Goal: Task Accomplishment & Management: Manage account settings

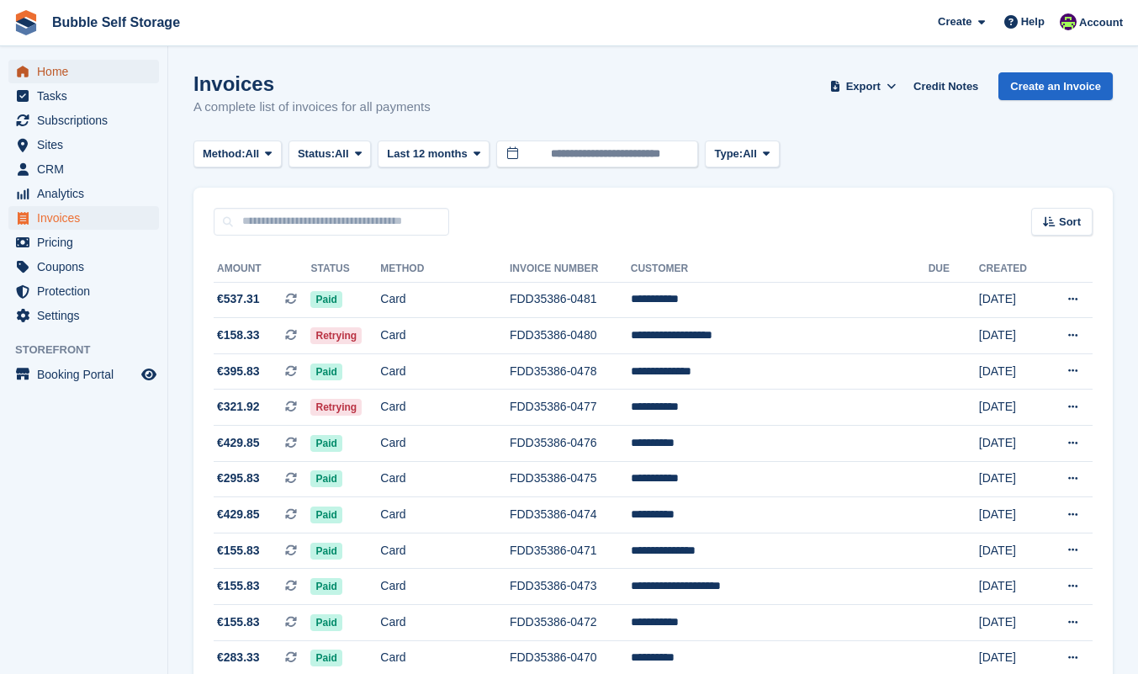
click at [60, 74] on span "Home" at bounding box center [87, 72] width 101 height 24
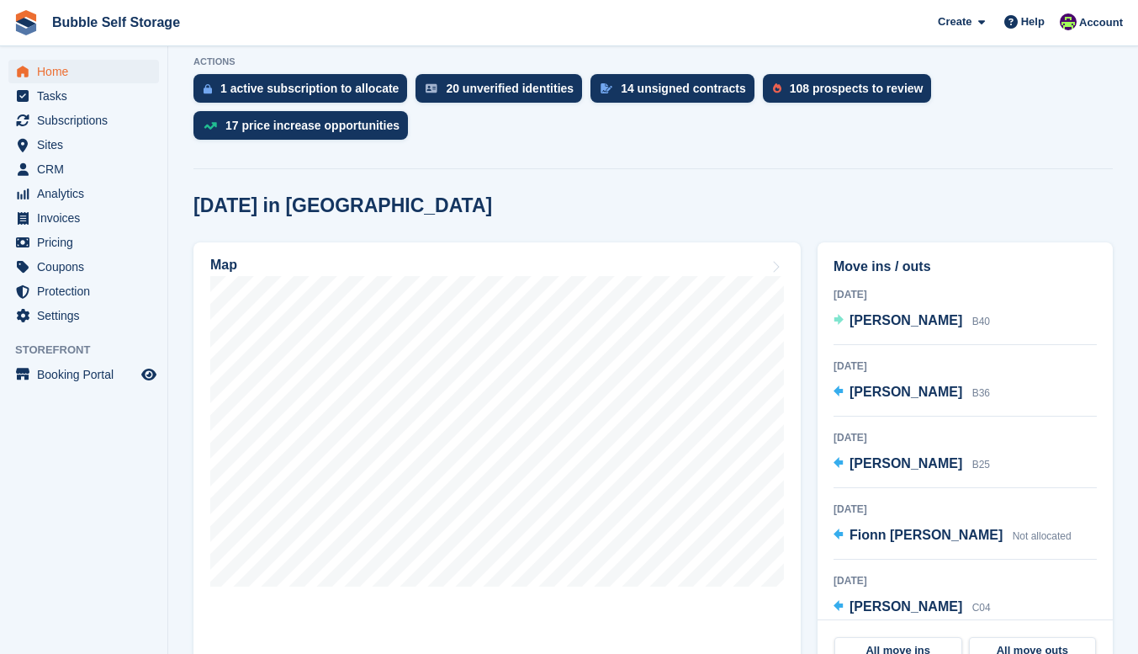
scroll to position [337, 0]
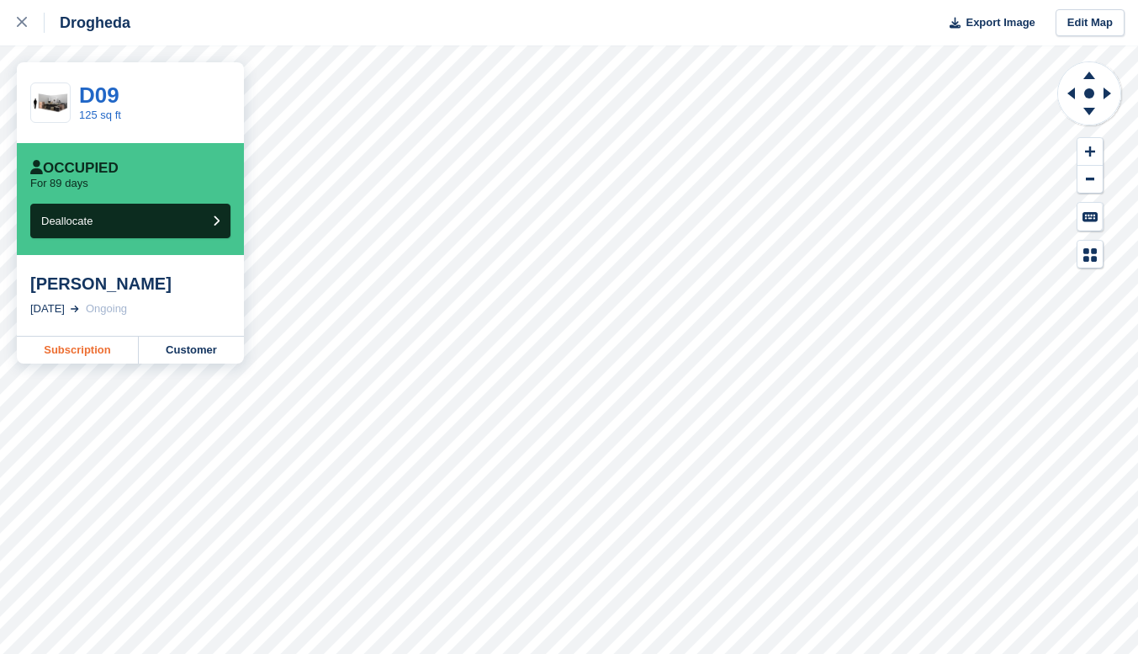
click at [81, 352] on link "Subscription" at bounding box center [78, 349] width 122 height 27
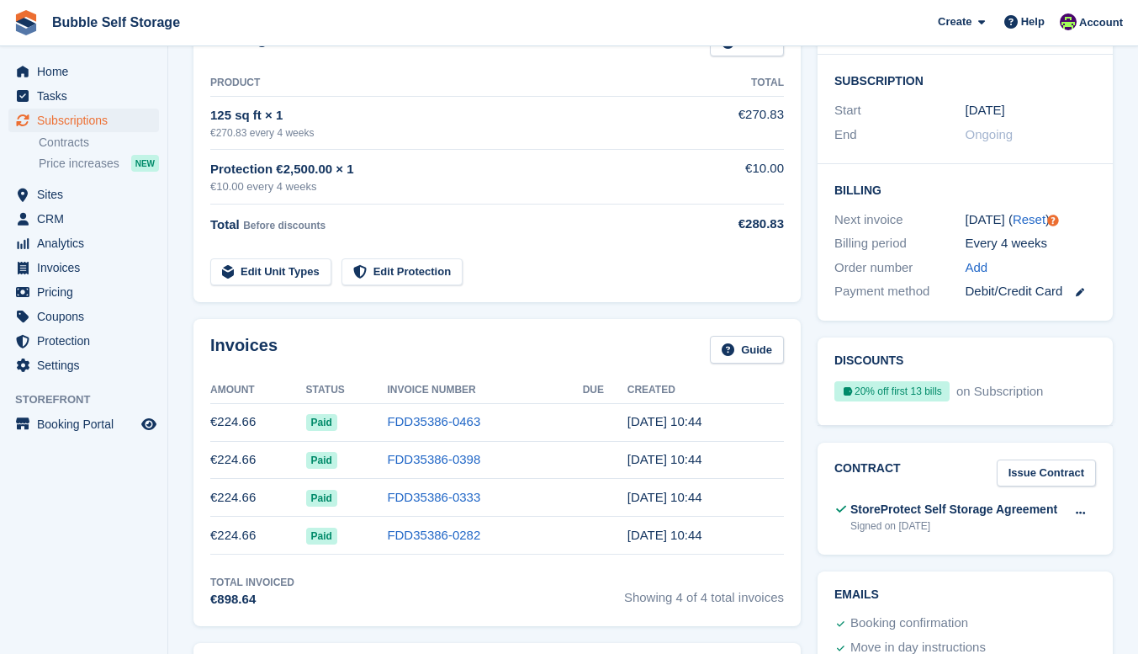
scroll to position [294, 0]
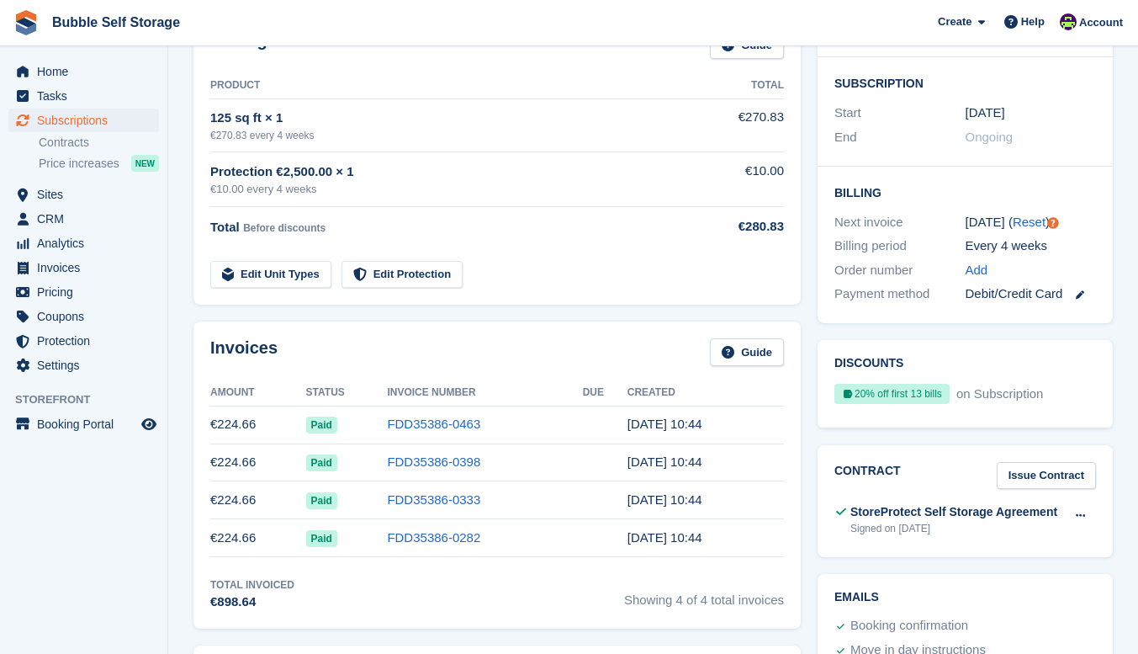
click at [406, 437] on td "FDD35386-0463" at bounding box center [484, 424] width 195 height 38
click at [433, 425] on link "FDD35386-0463" at bounding box center [433, 423] width 93 height 14
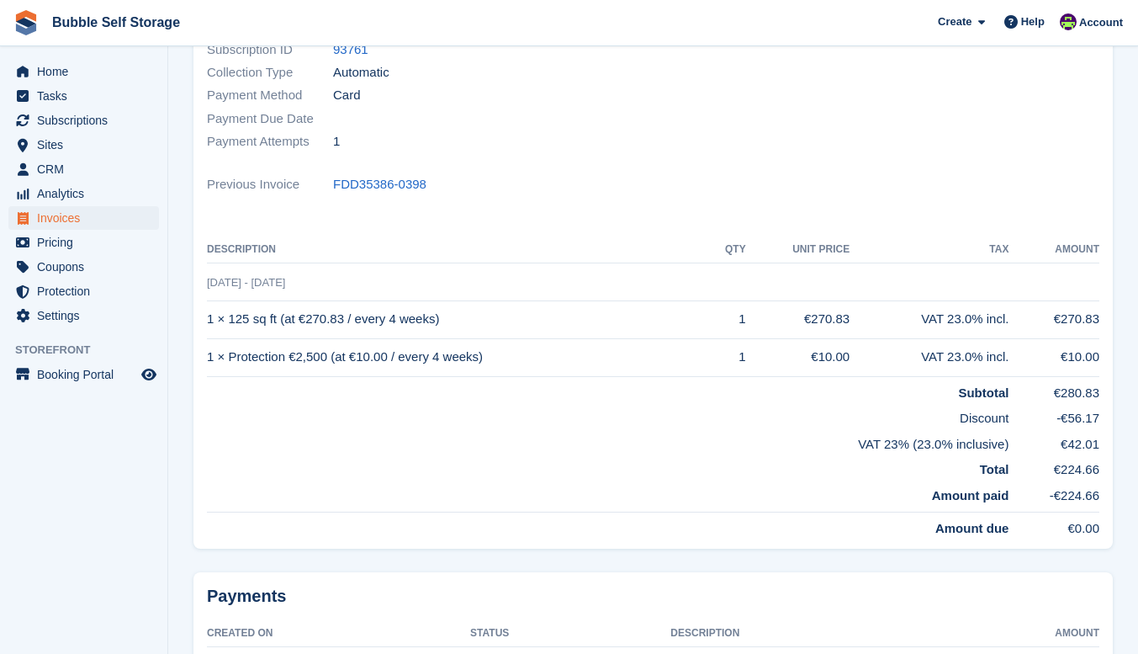
scroll to position [413, 0]
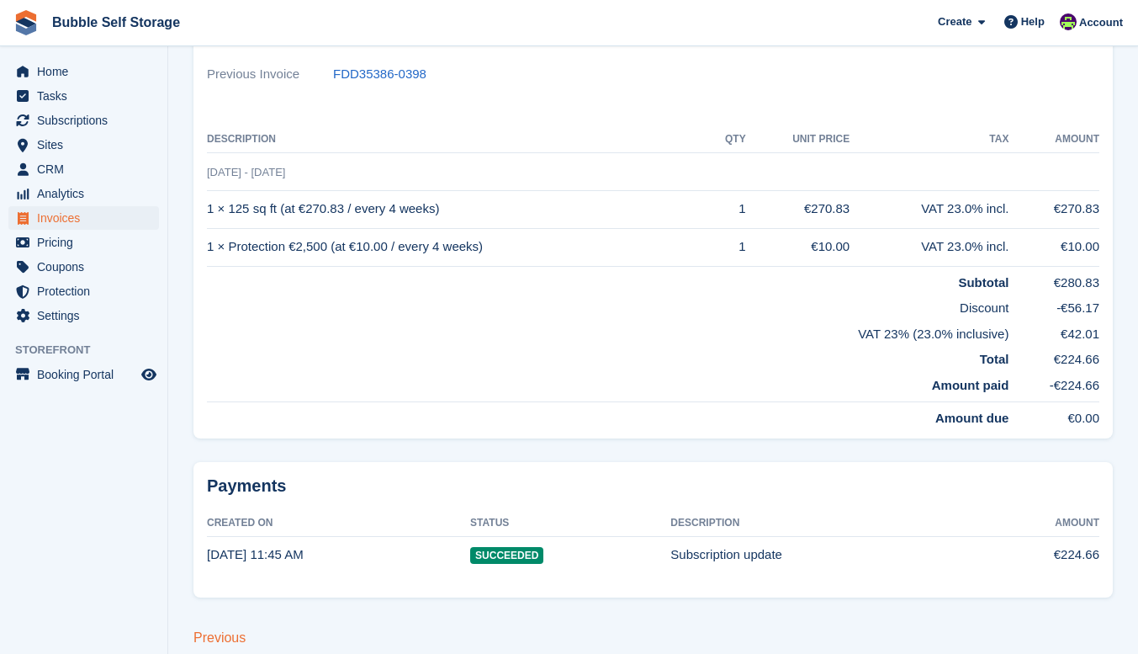
click at [200, 630] on link "Previous" at bounding box center [219, 637] width 52 height 14
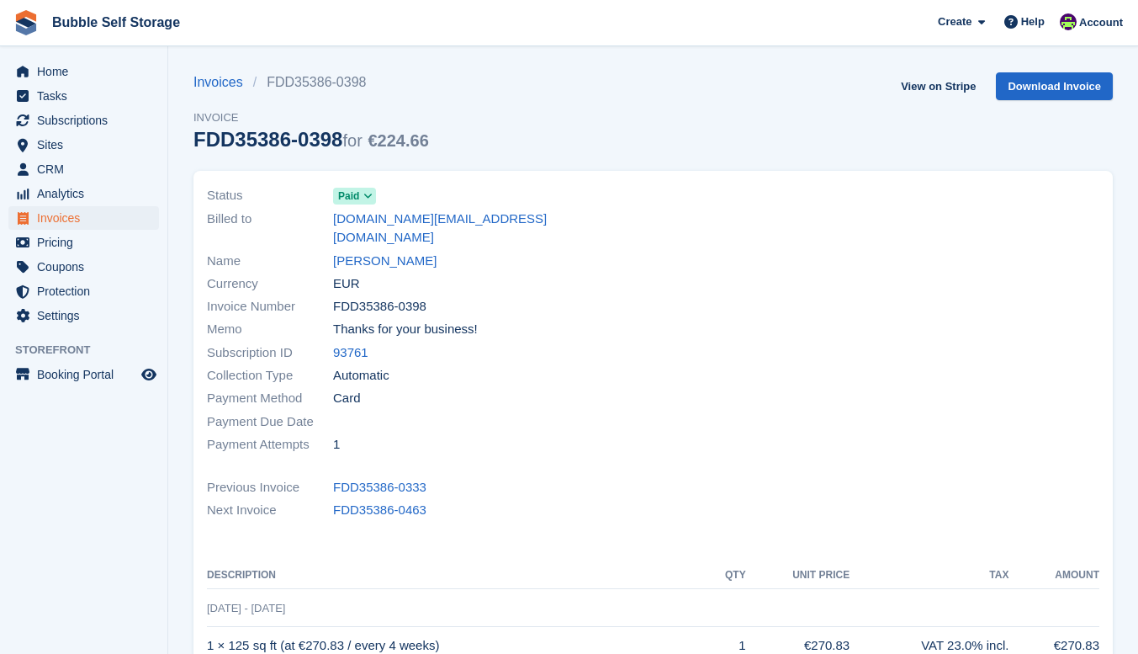
drag, startPoint x: 600, startPoint y: 485, endPoint x: 580, endPoint y: 492, distance: 20.8
click at [580, 499] on div "Next Invoice FDD35386-0463" at bounding box center [653, 510] width 892 height 23
click at [580, 476] on div "Previous Invoice FDD35386-0333" at bounding box center [653, 487] width 892 height 23
click at [569, 440] on div "Status Paid Billed to scorcora.sc@gmail.com Name Stephen Corcoran Currency EUR …" at bounding box center [425, 320] width 457 height 292
click at [1056, 352] on div at bounding box center [882, 320] width 457 height 292
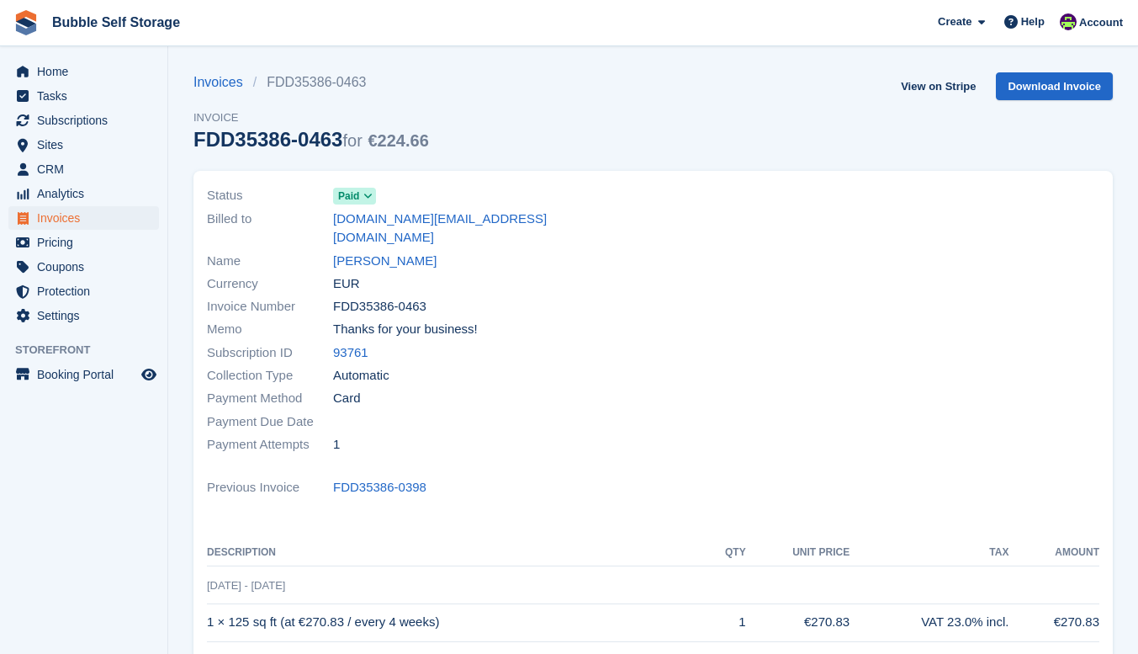
scroll to position [413, 0]
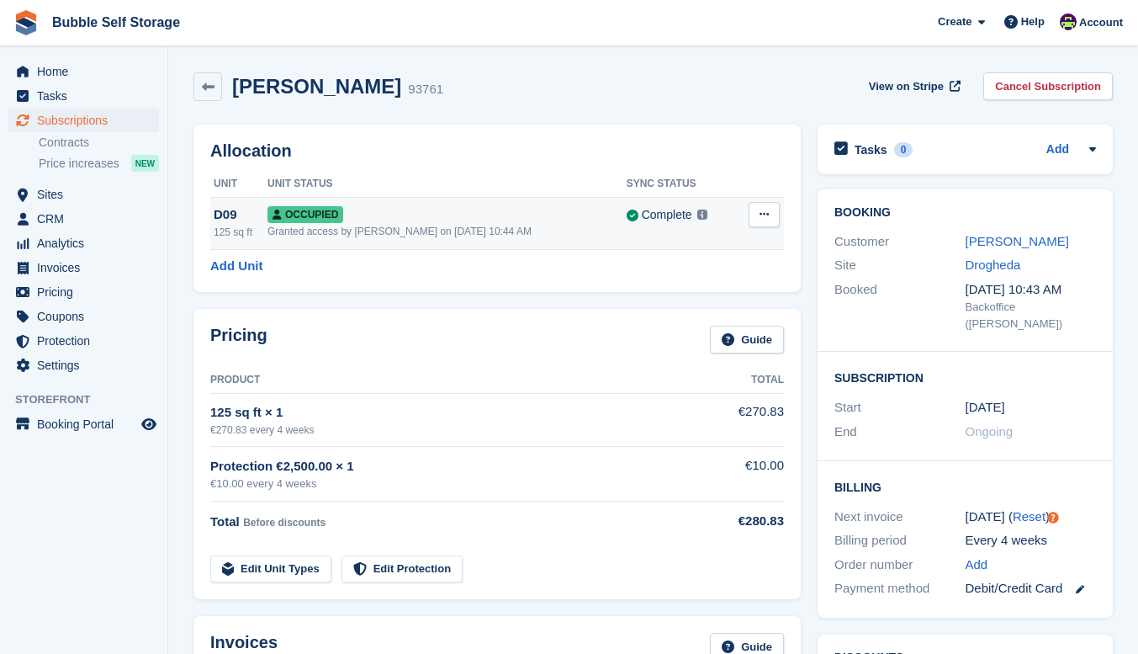
click at [441, 243] on td "Occupied Granted access by Tom Gilmore on 3rd Jul, 10:44 AM" at bounding box center [446, 223] width 359 height 52
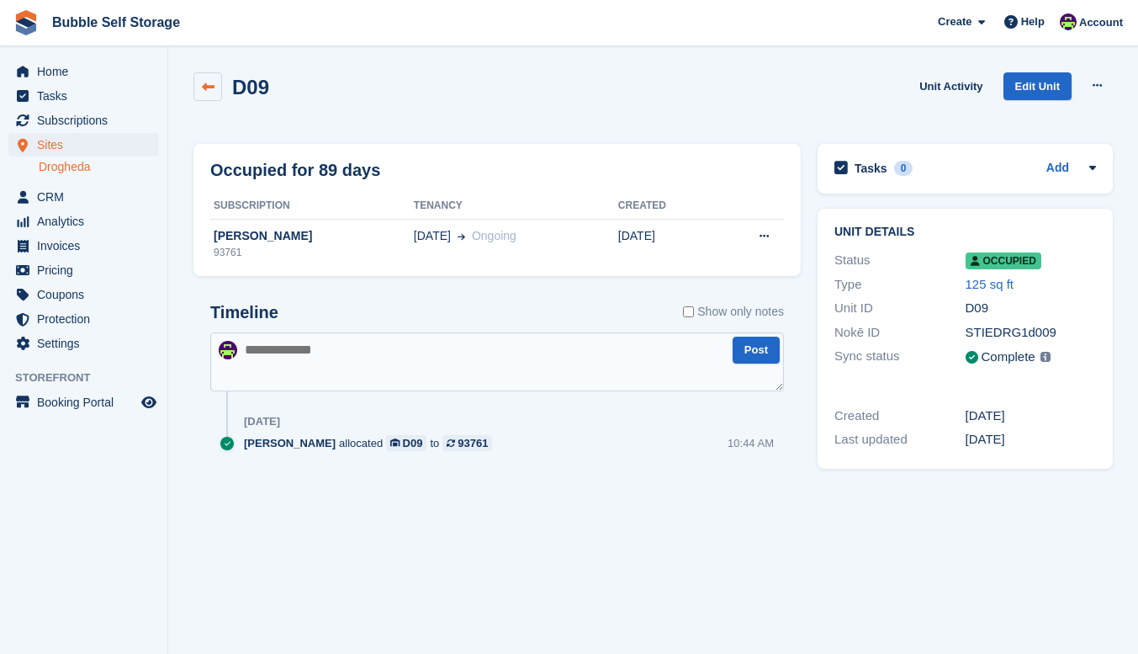
click at [207, 86] on icon at bounding box center [208, 87] width 13 height 13
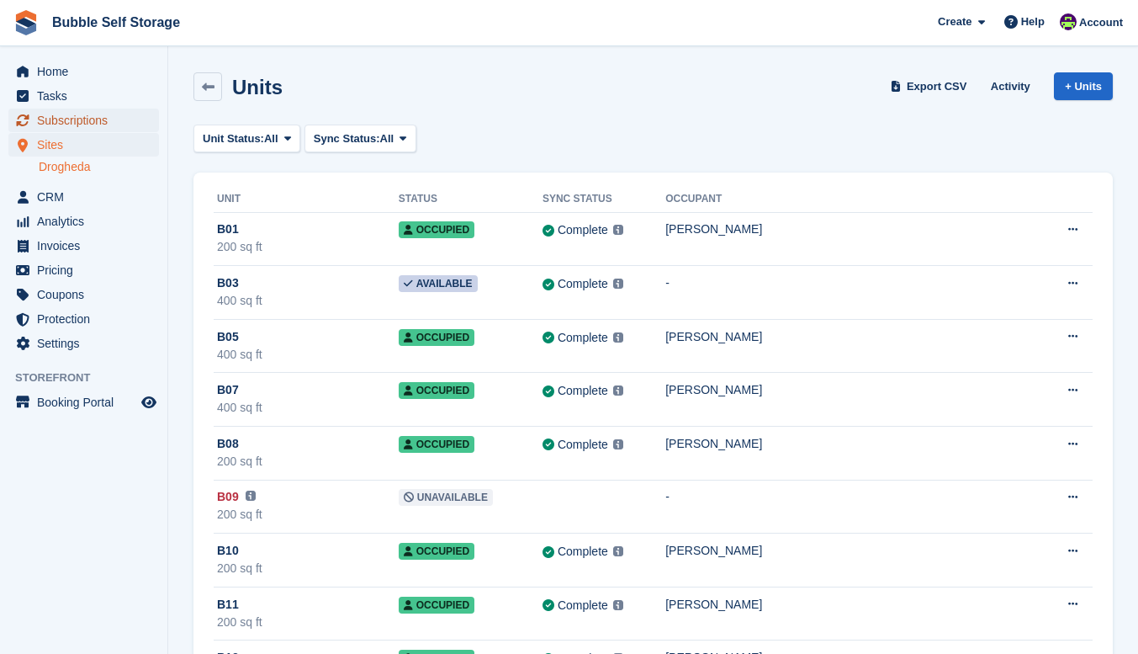
click at [84, 119] on span "Subscriptions" at bounding box center [87, 121] width 101 height 24
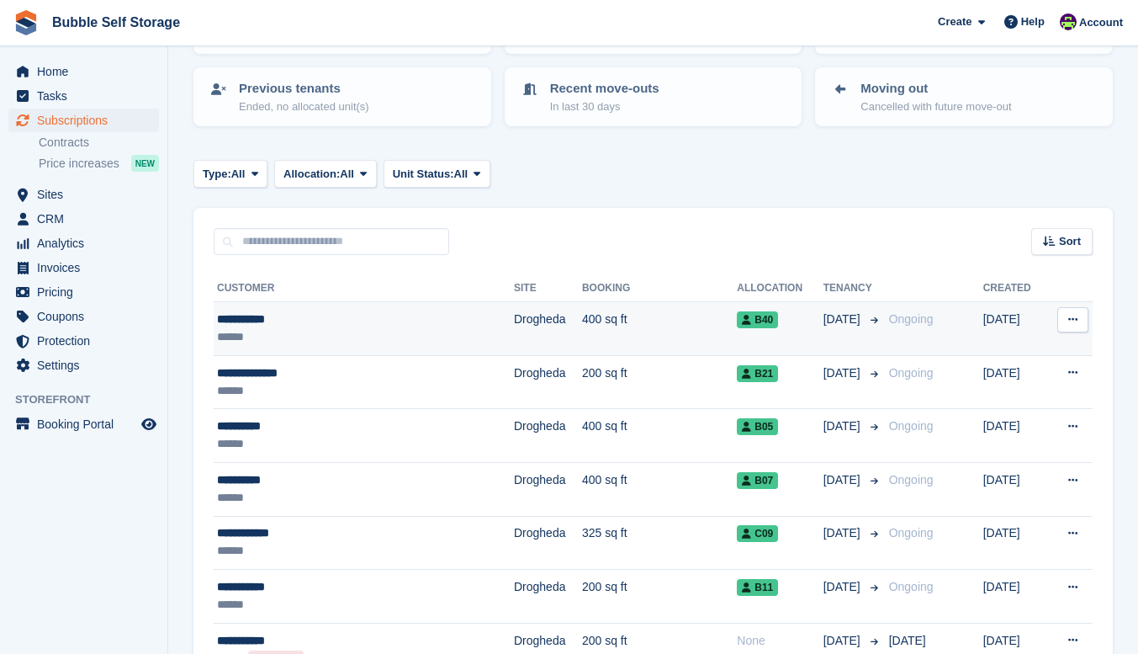
scroll to position [164, 0]
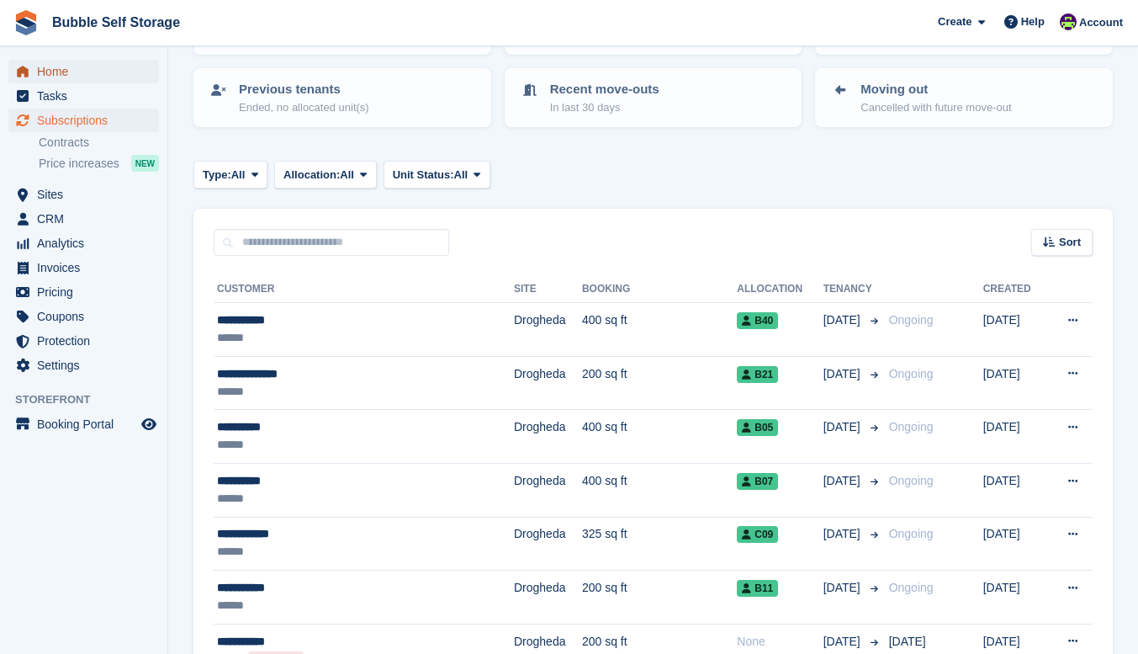
click at [56, 70] on span "Home" at bounding box center [87, 72] width 101 height 24
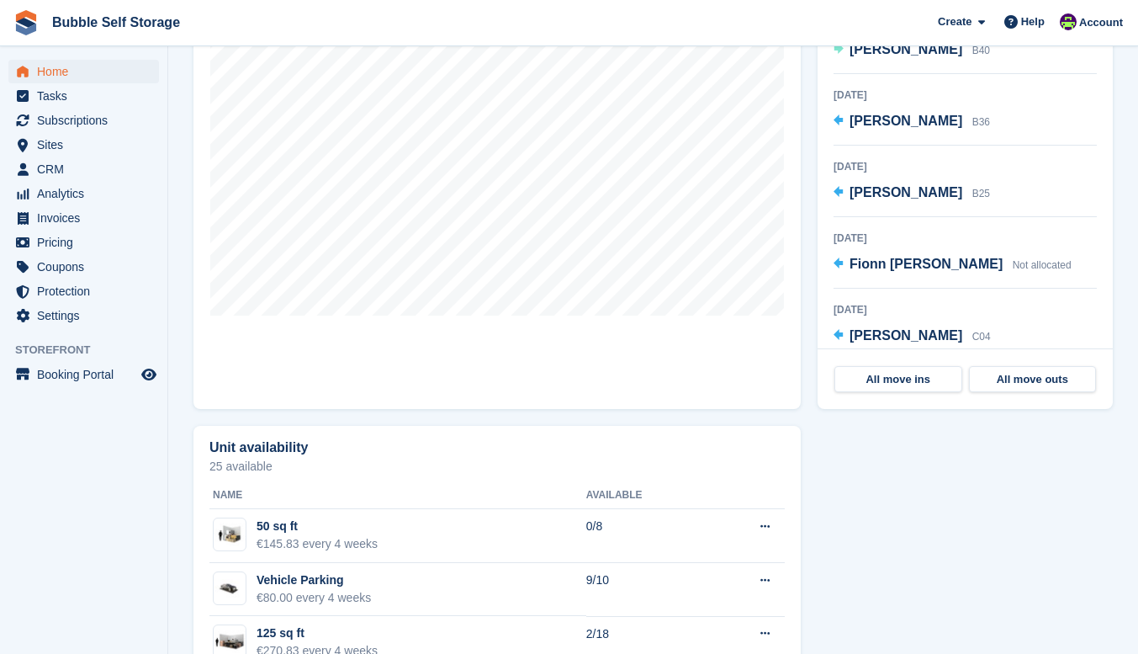
scroll to position [649, 0]
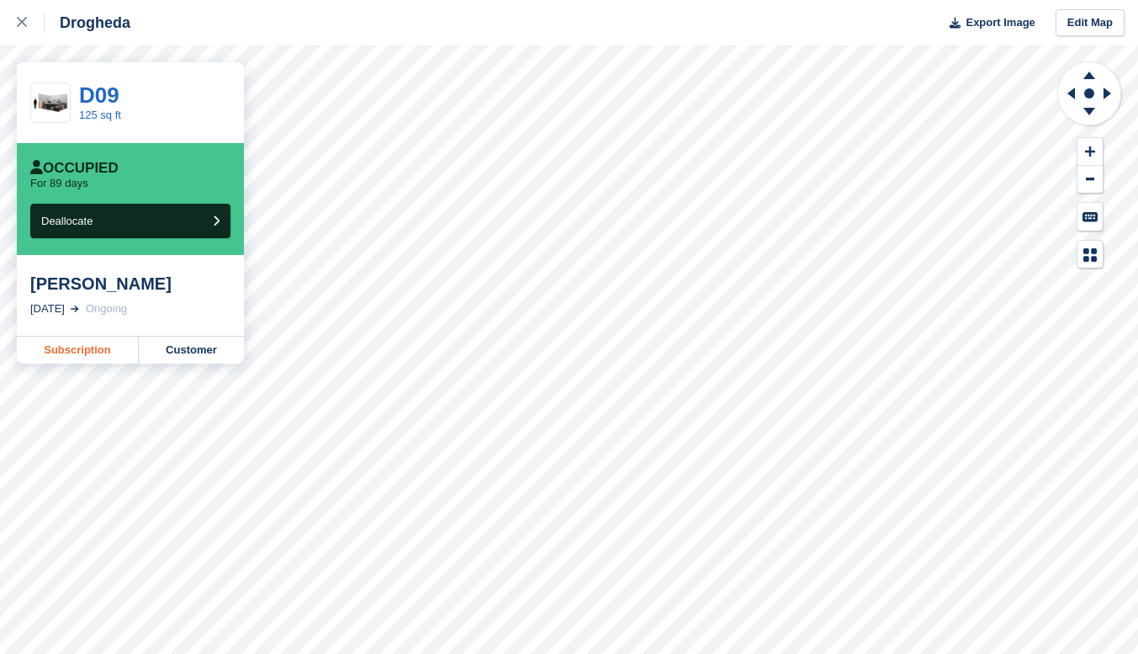
click at [83, 358] on link "Subscription" at bounding box center [78, 349] width 122 height 27
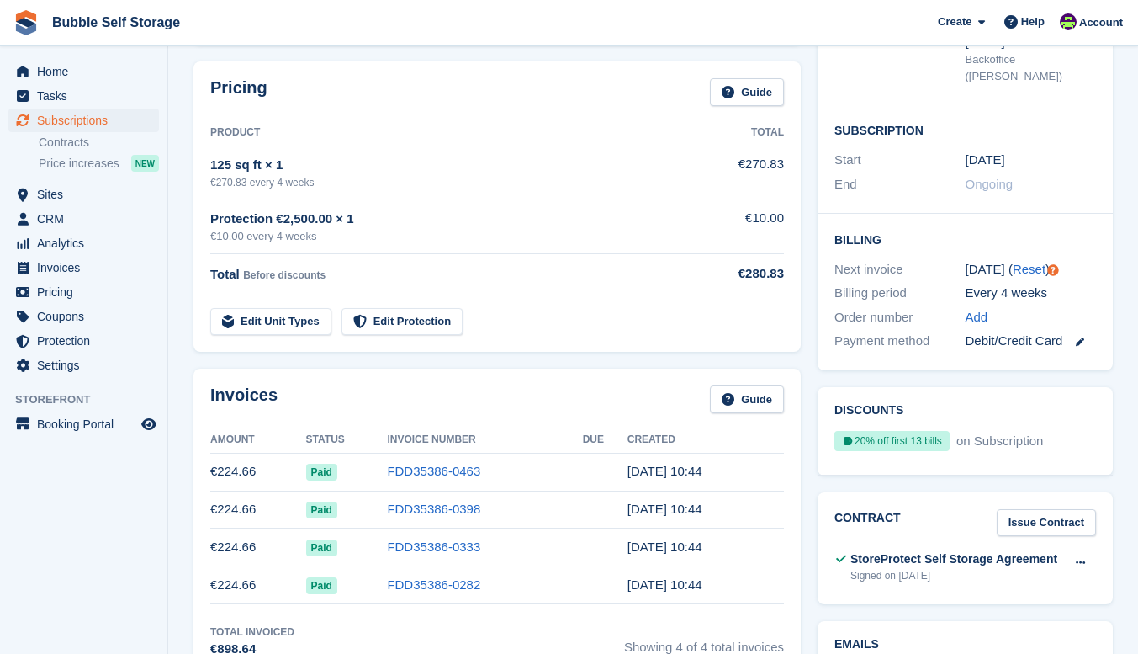
scroll to position [246, 0]
click at [1007, 332] on div "Debit/Credit Card" at bounding box center [1031, 341] width 131 height 19
click at [1083, 338] on icon at bounding box center [1080, 342] width 8 height 8
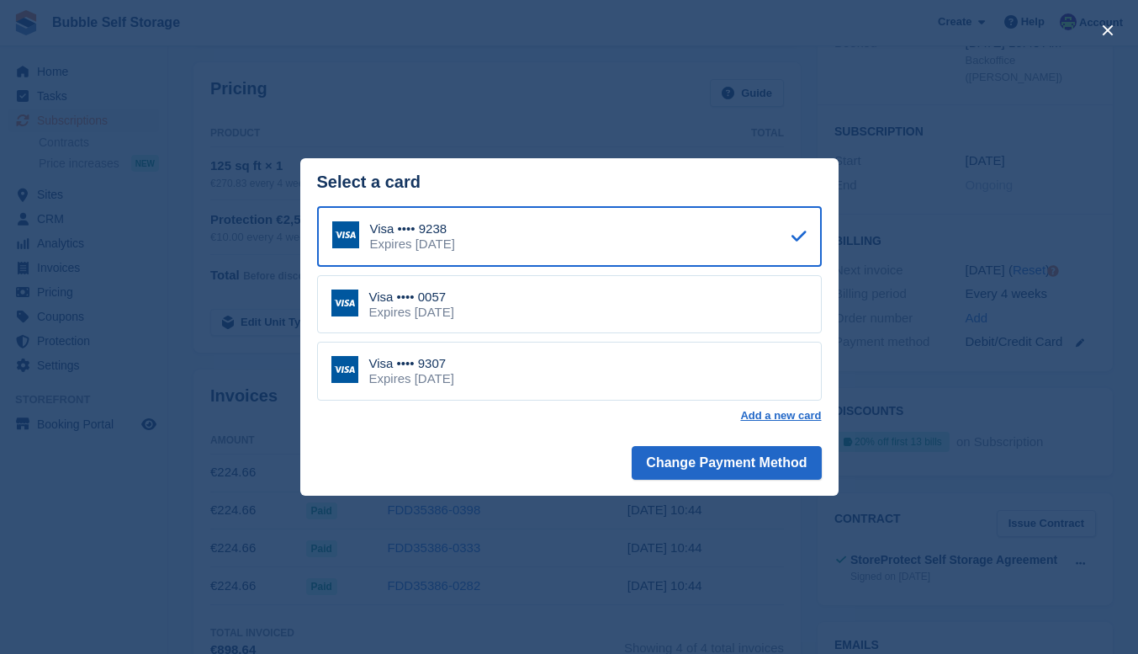
click at [931, 442] on div "close" at bounding box center [569, 327] width 1138 height 654
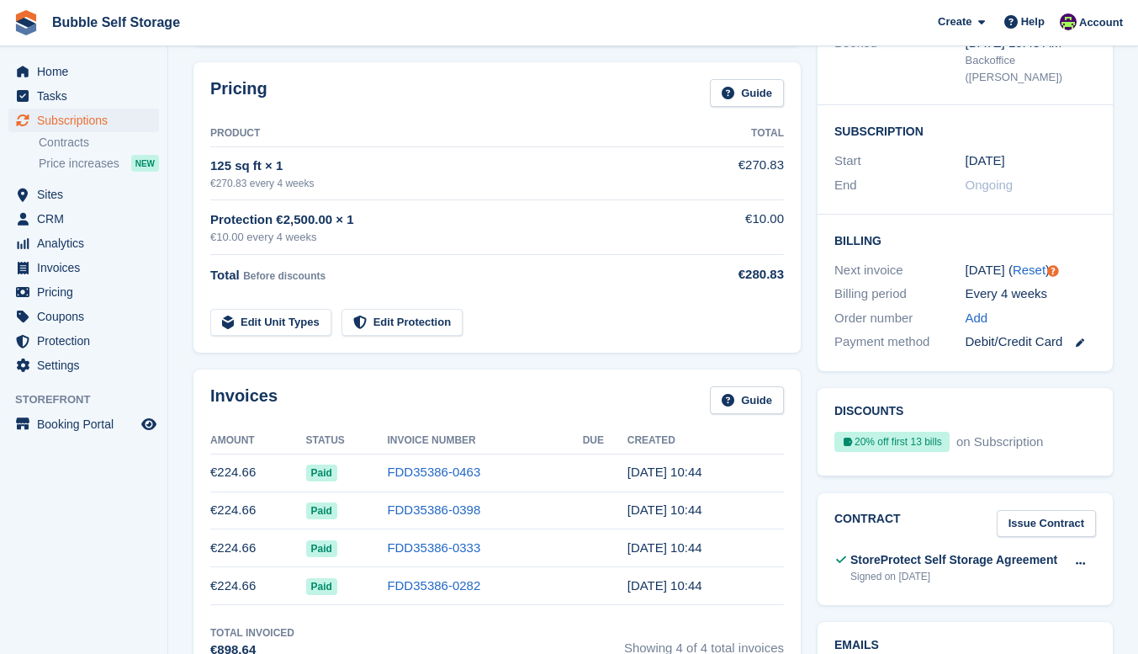
scroll to position [0, 0]
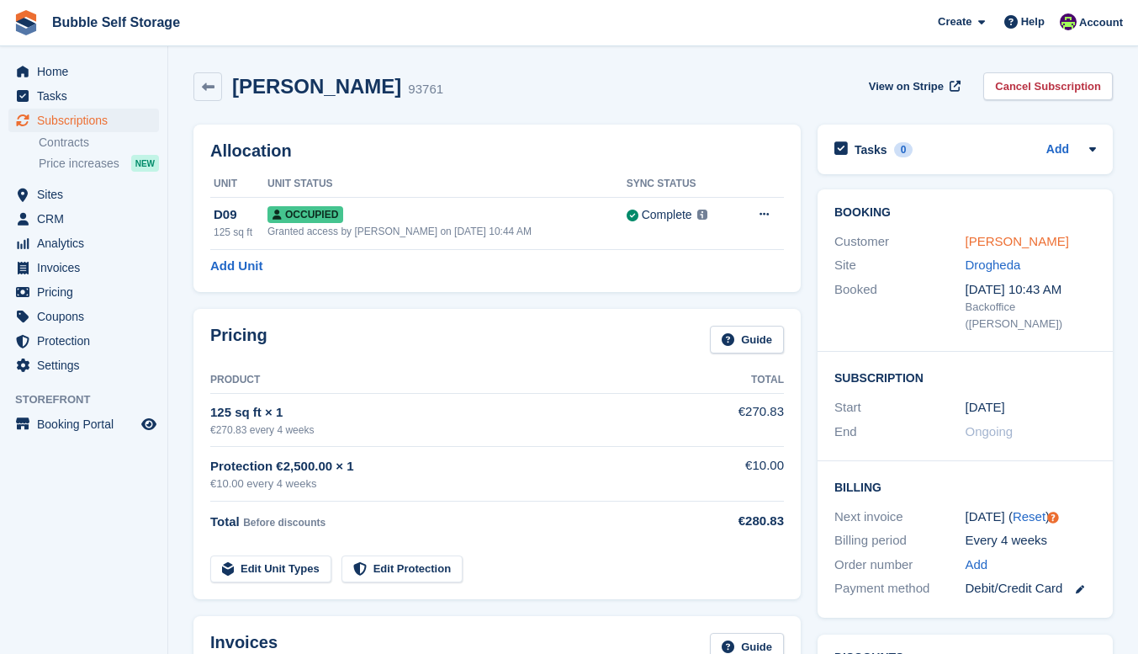
click at [1014, 237] on link "[PERSON_NAME]" at bounding box center [1017, 241] width 103 height 14
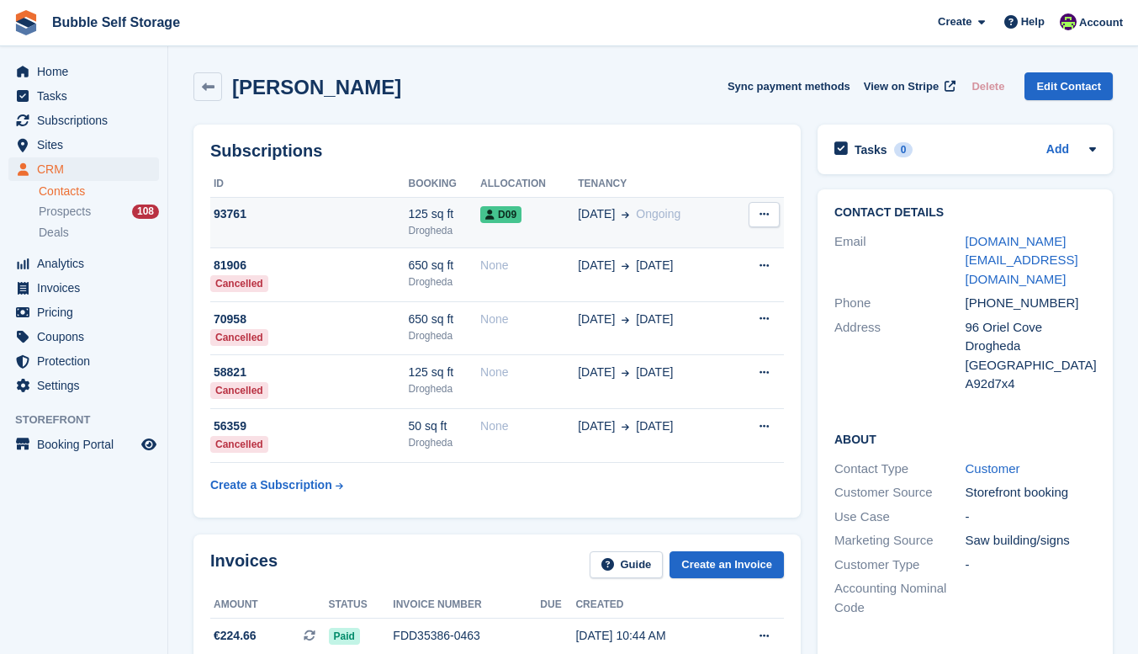
click at [601, 217] on span "[DATE]" at bounding box center [596, 214] width 37 height 18
click at [596, 217] on span "[DATE]" at bounding box center [596, 214] width 37 height 18
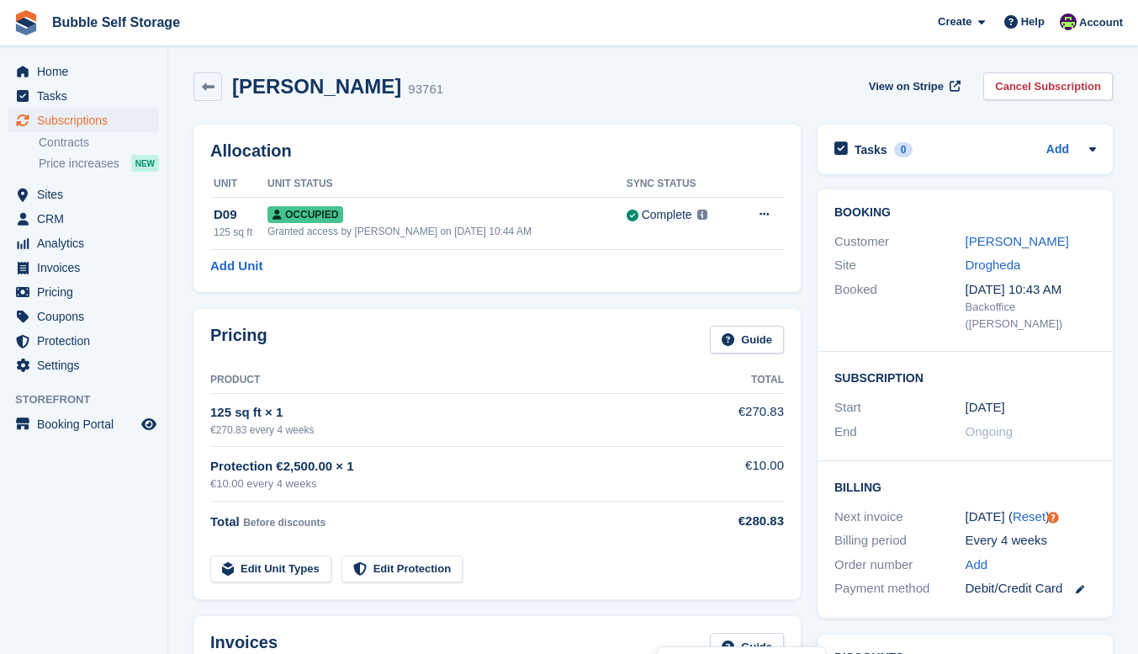
scroll to position [241, 0]
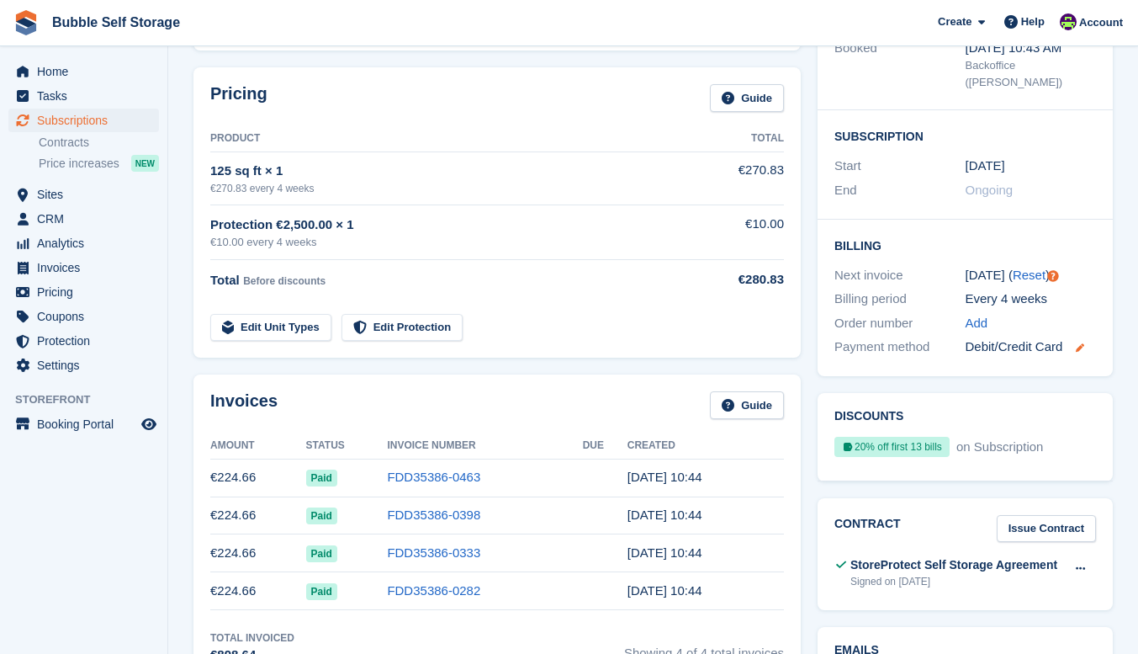
click at [1081, 343] on icon at bounding box center [1080, 347] width 8 height 8
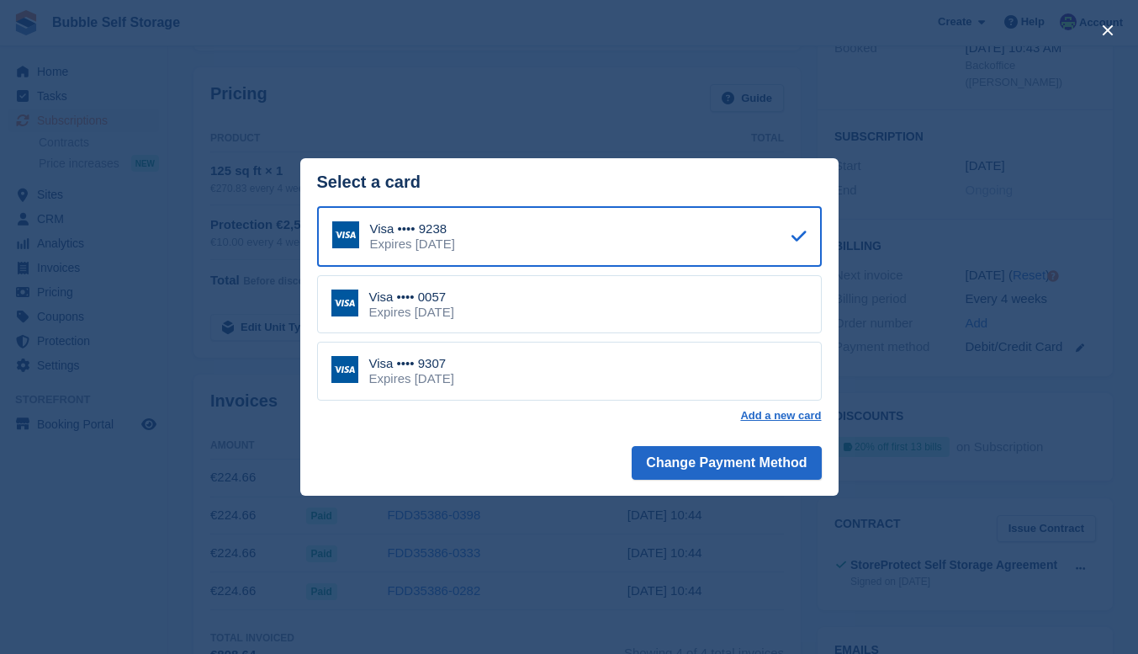
click at [601, 314] on div "Visa •••• 0057 Expires August 2029" at bounding box center [569, 304] width 505 height 59
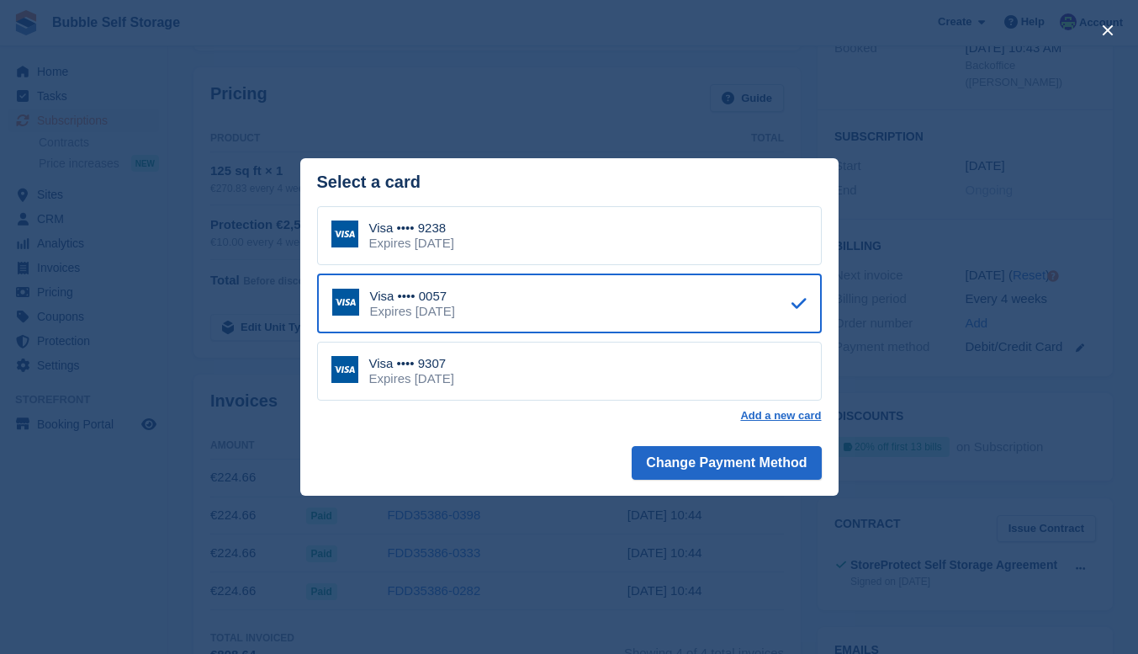
click at [526, 383] on div "Visa •••• 9307 Expires January 2029" at bounding box center [569, 371] width 505 height 59
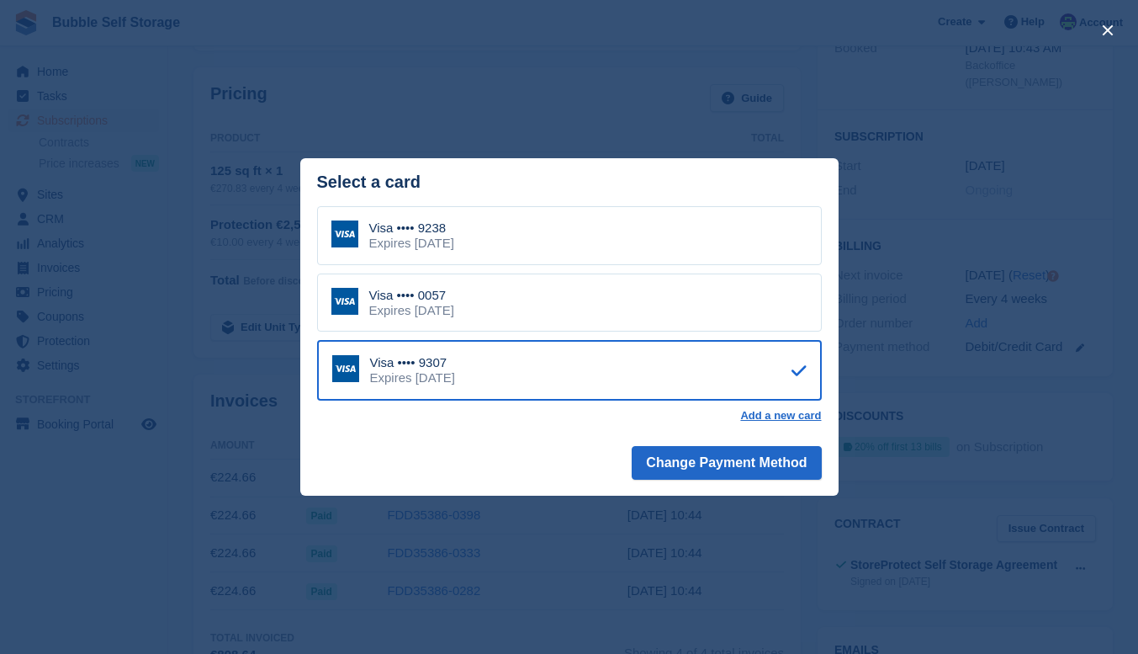
click at [594, 262] on div "Visa •••• 9238 Expires May 2028" at bounding box center [569, 235] width 505 height 59
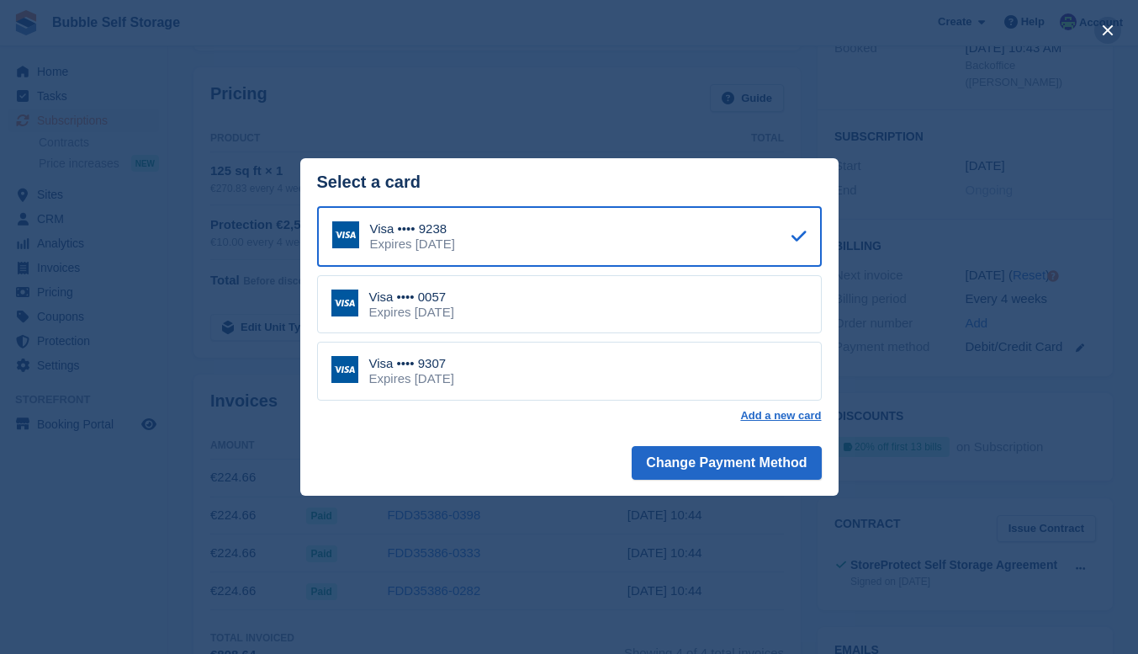
click at [1108, 32] on button "close" at bounding box center [1107, 30] width 27 height 27
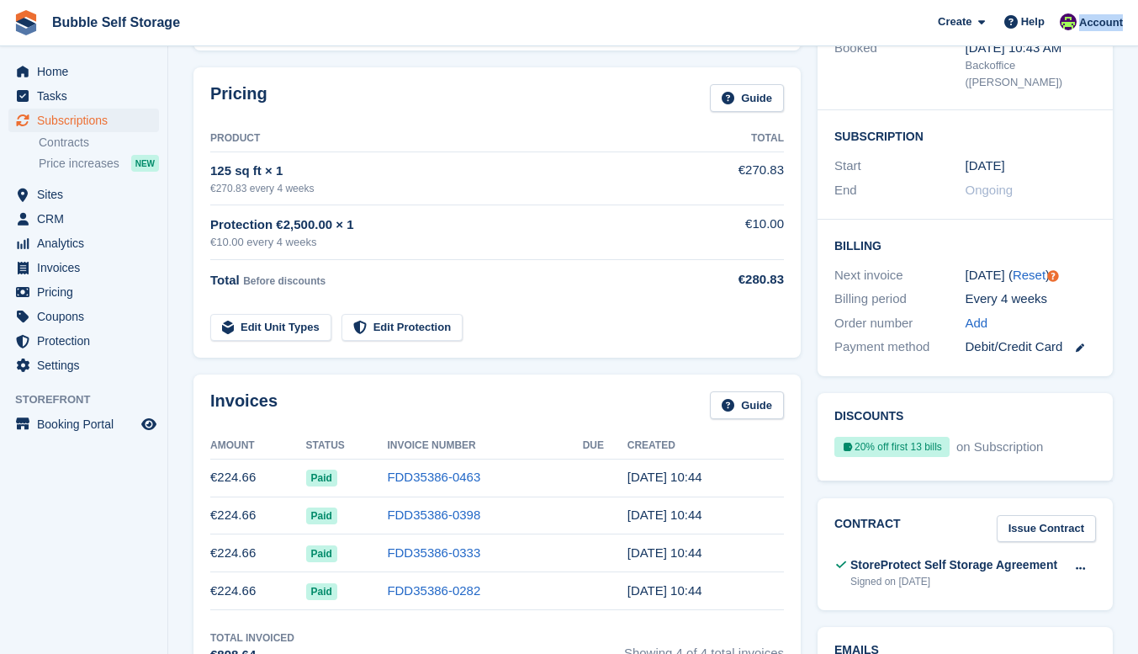
click at [1108, 32] on div "Account" at bounding box center [1093, 22] width 75 height 29
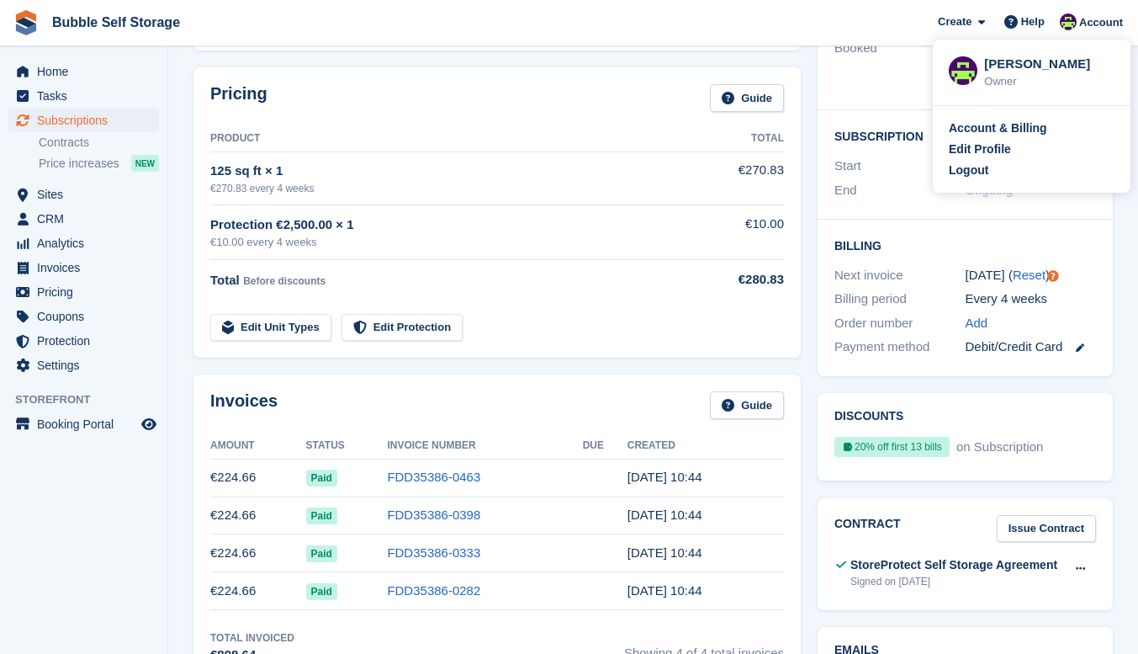
click at [702, 26] on span "Bubble Self Storage Create Subscription Invoice Contact Deal Discount Page Help…" at bounding box center [569, 22] width 1138 height 45
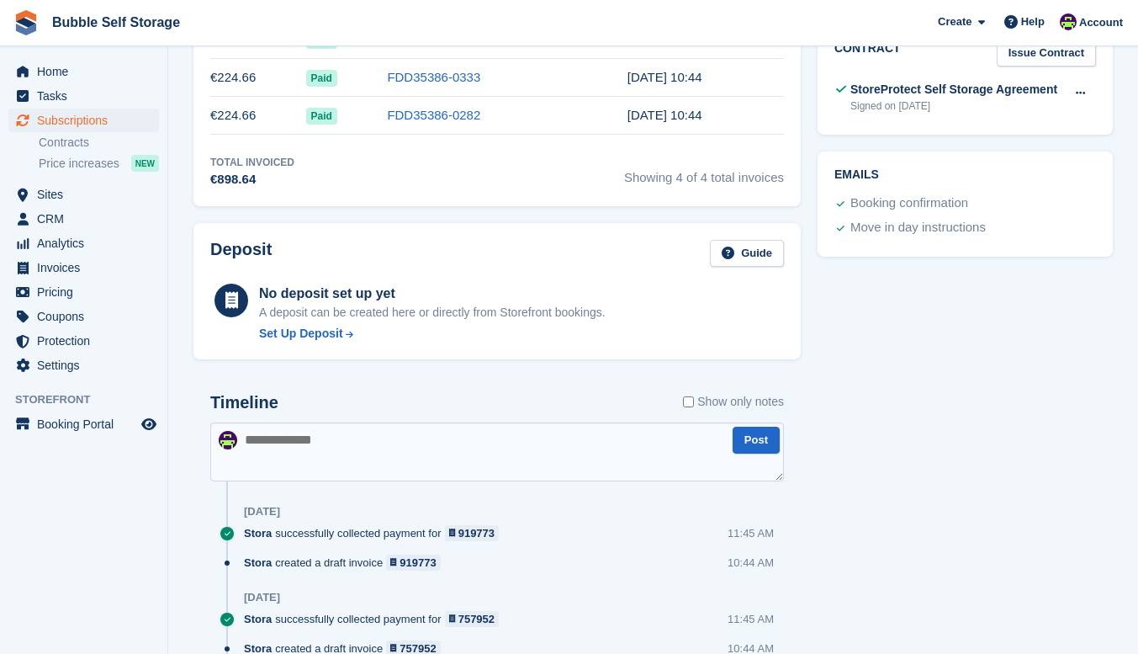
scroll to position [0, 0]
